Goal: Find specific page/section: Find specific page/section

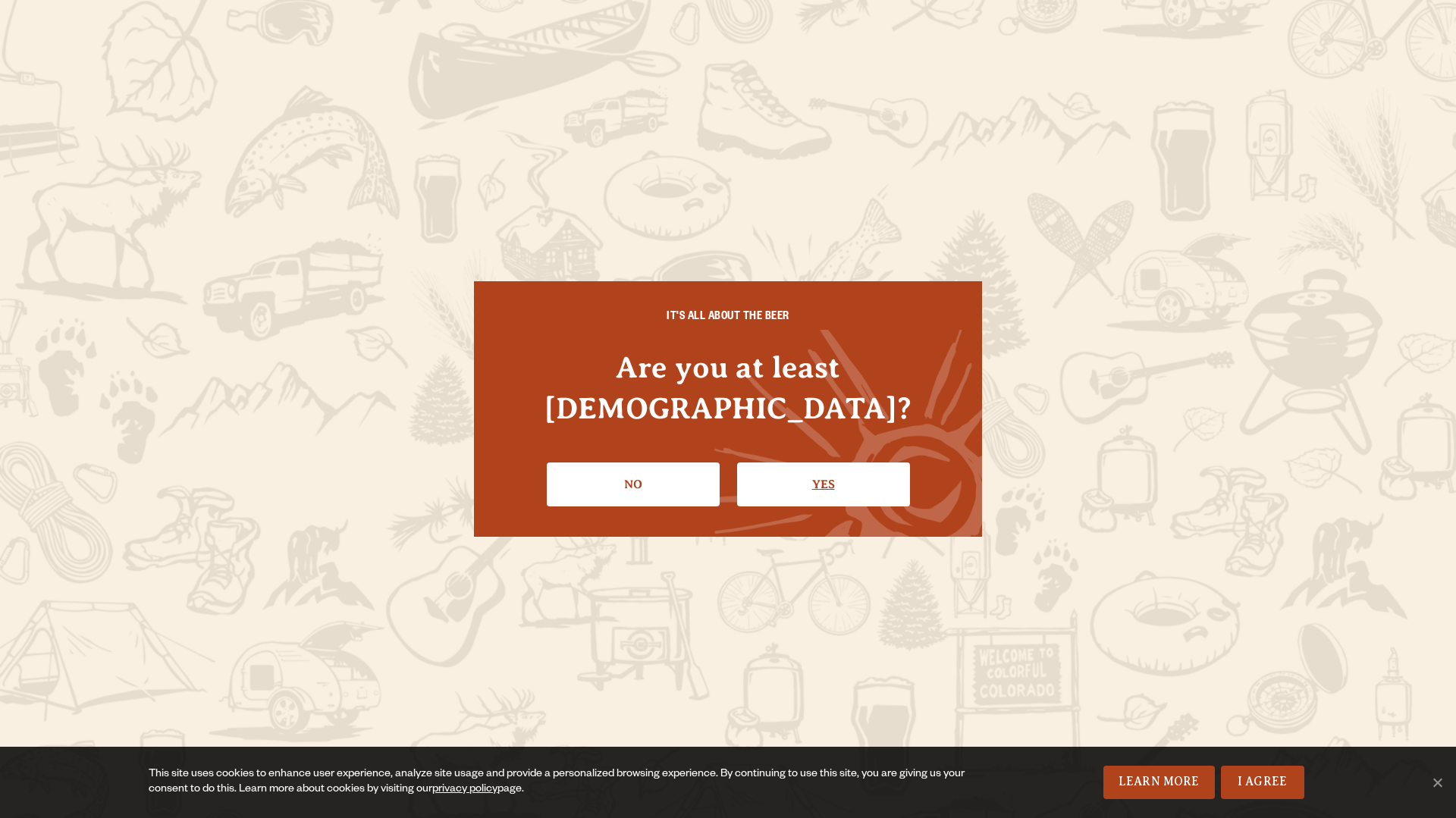
click at [825, 462] on link "Yes" at bounding box center [823, 484] width 173 height 44
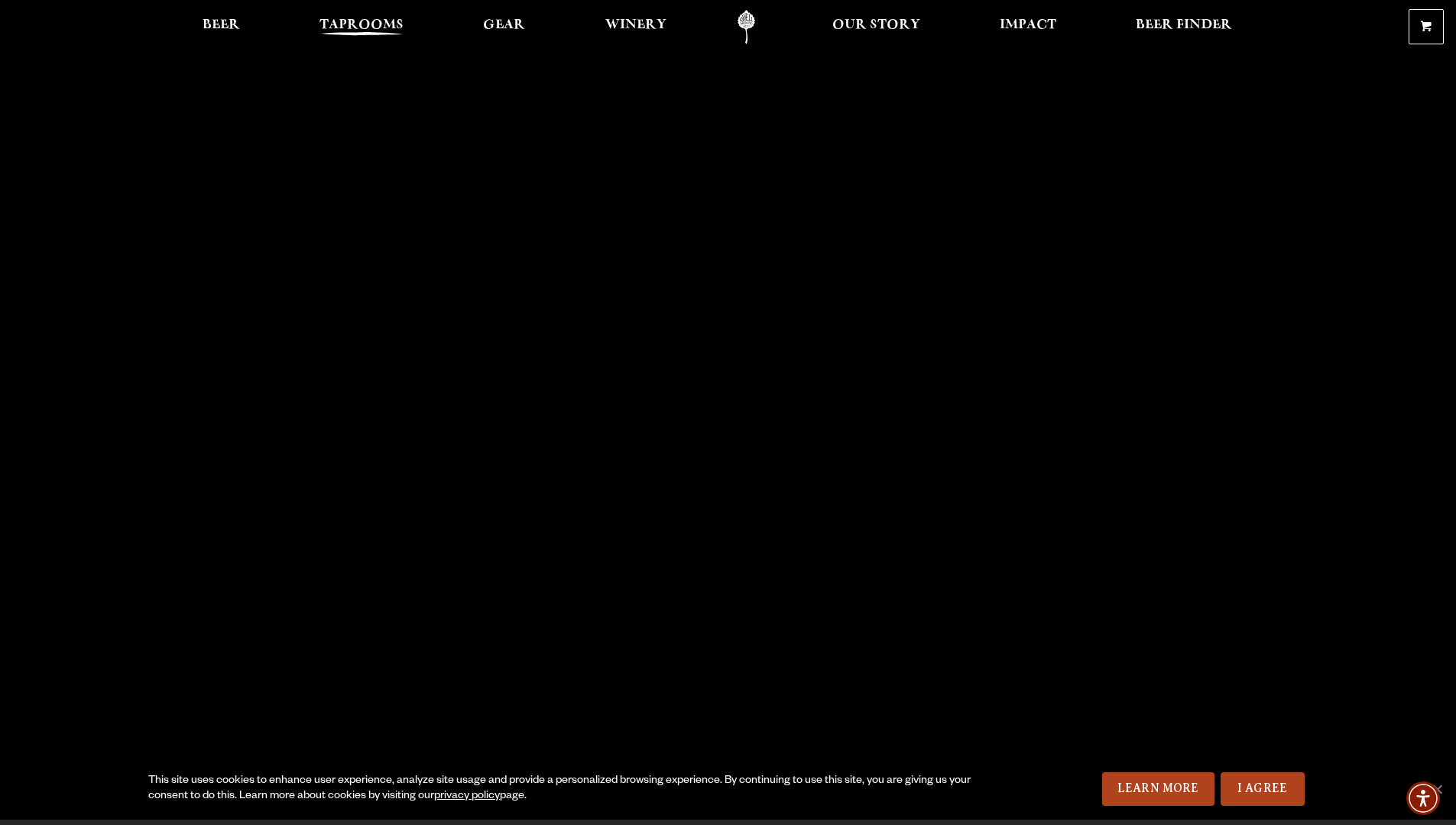
click at [378, 20] on span "Taprooms" at bounding box center [361, 25] width 84 height 12
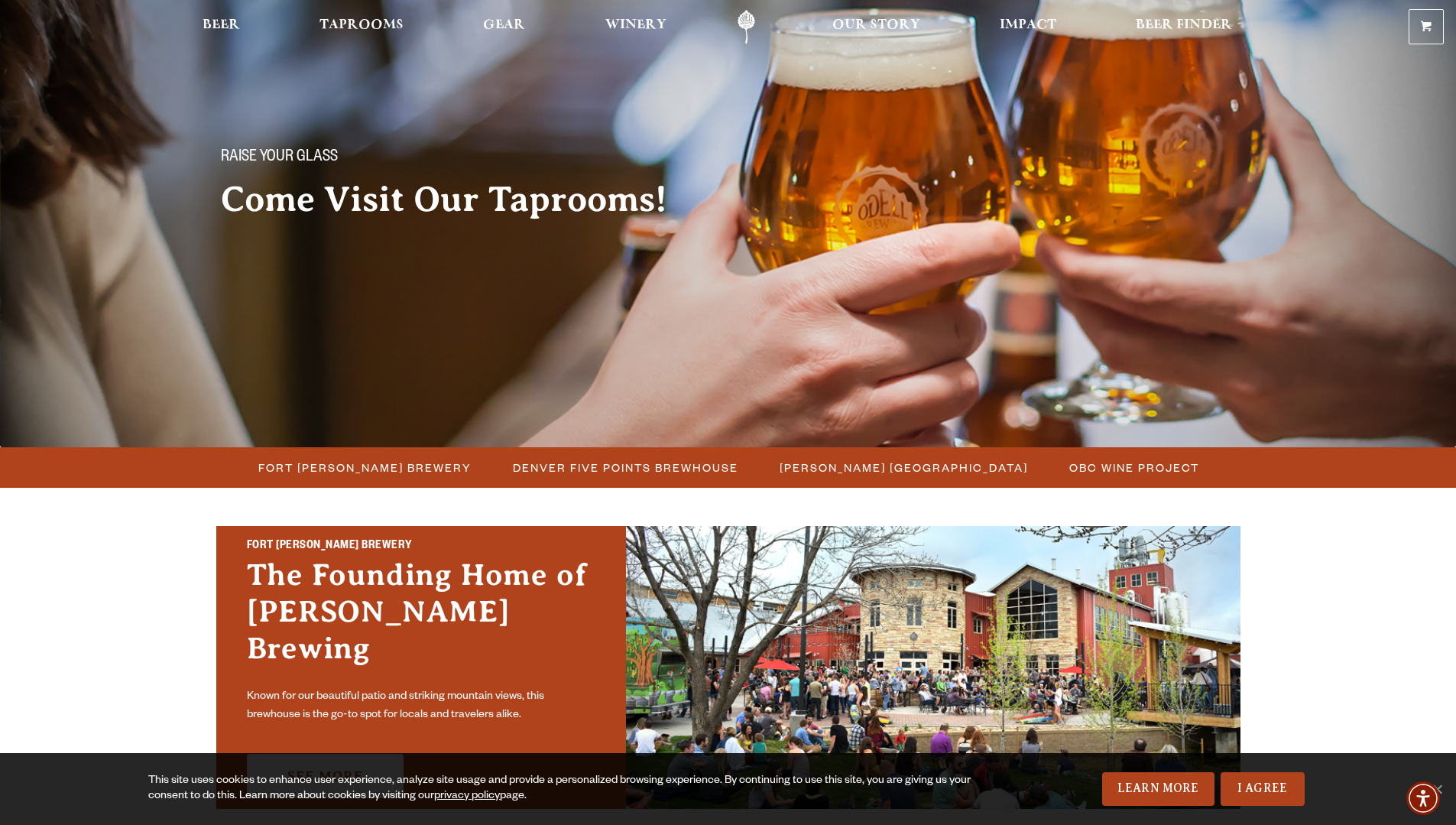
scroll to position [77, 0]
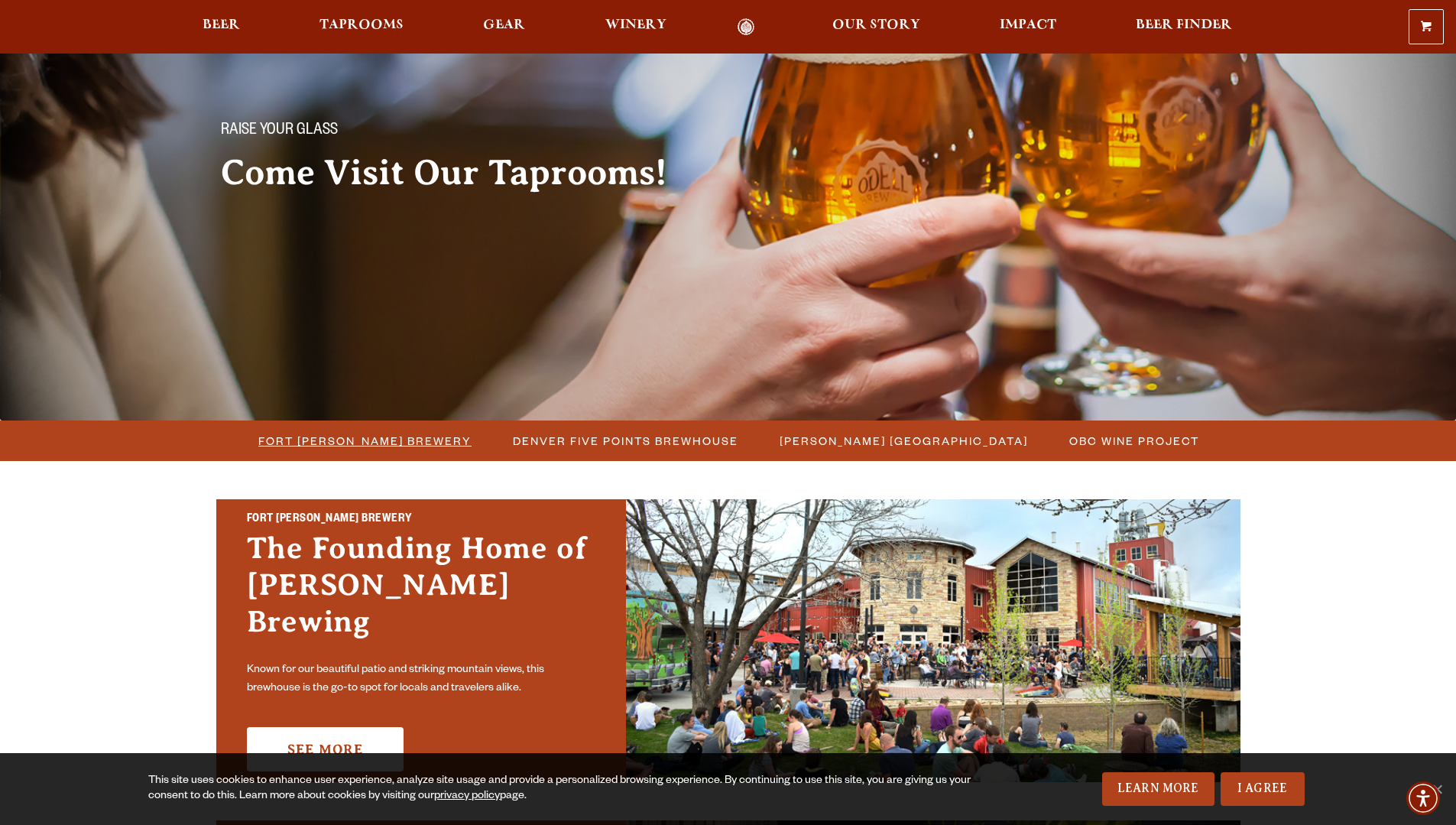
click at [397, 436] on span "Fort [PERSON_NAME] Brewery" at bounding box center [365, 441] width 213 height 22
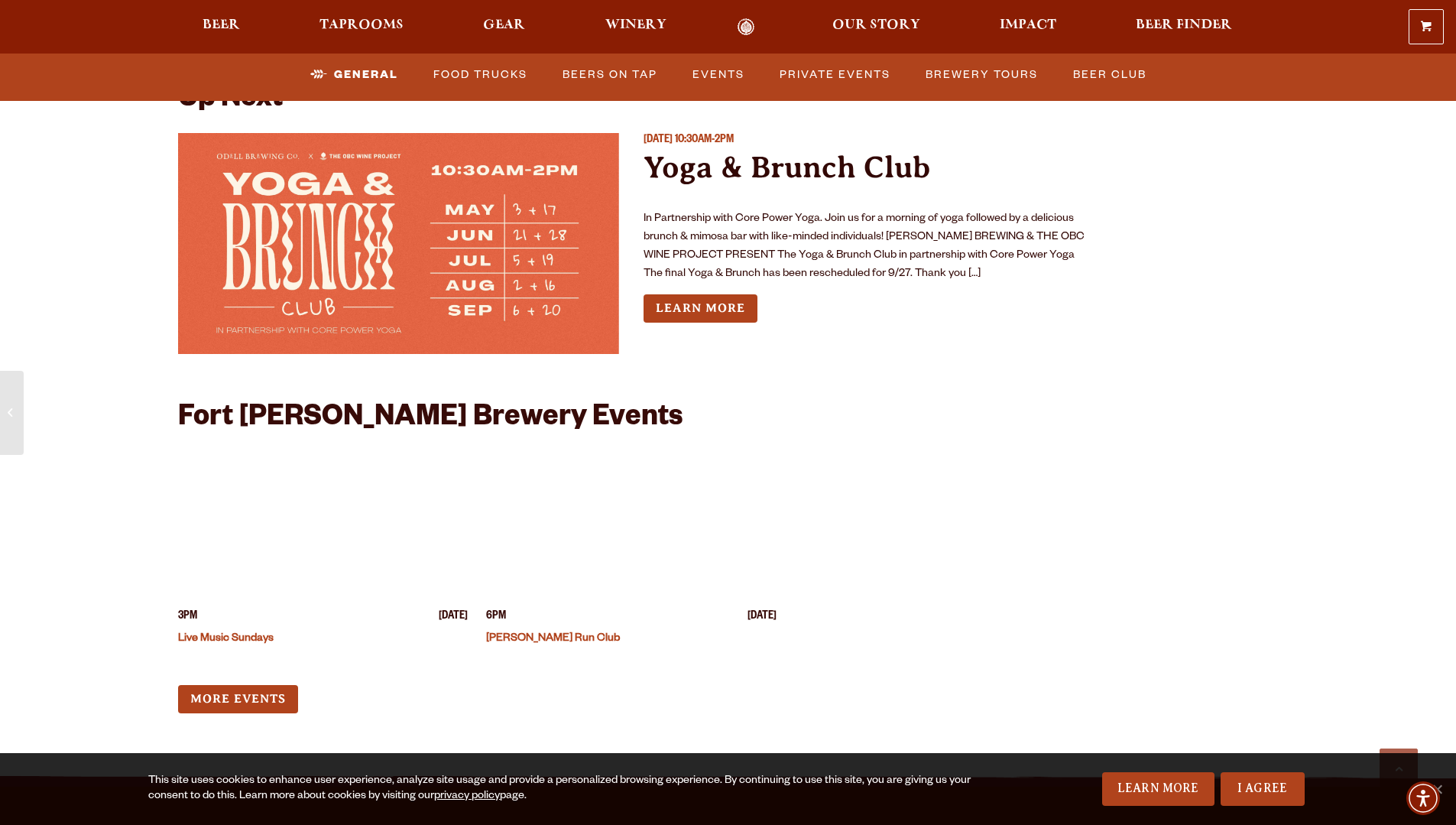
scroll to position [5888, 0]
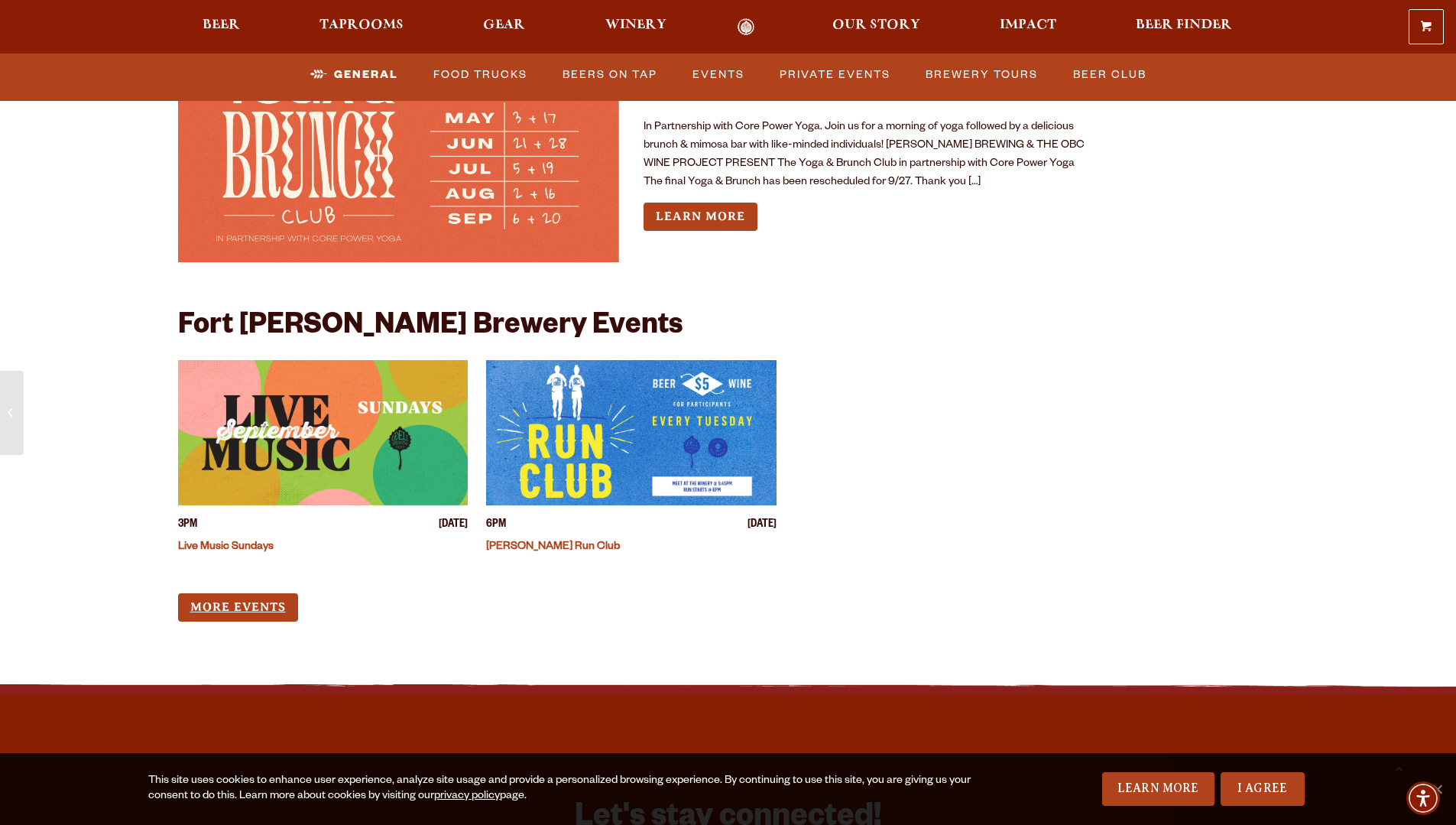
click at [236, 594] on link "More Events" at bounding box center [237, 608] width 120 height 28
